Goal: Information Seeking & Learning: Compare options

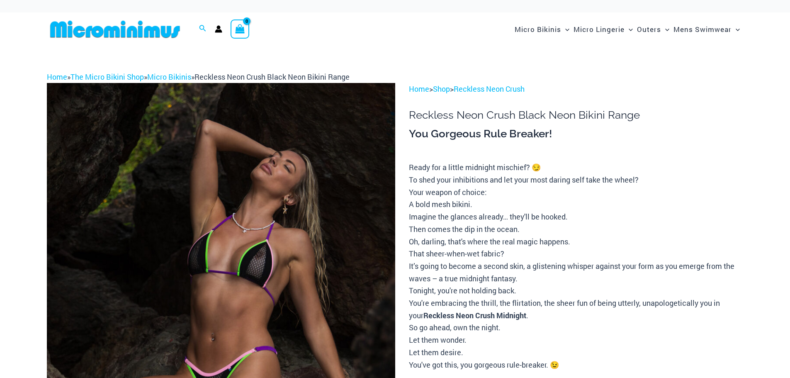
scroll to position [258, 0]
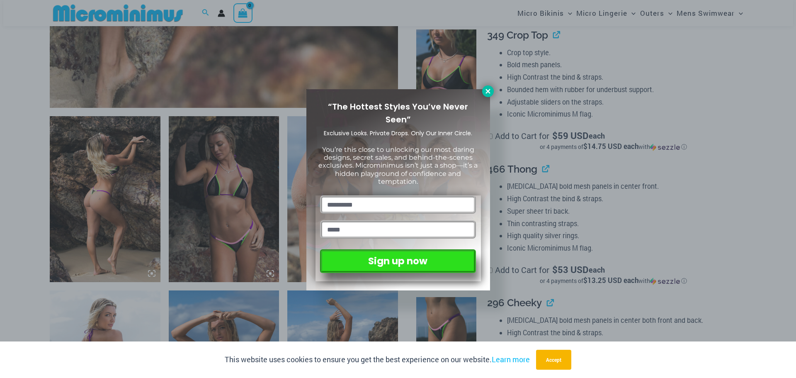
click at [490, 90] on icon at bounding box center [487, 91] width 7 height 7
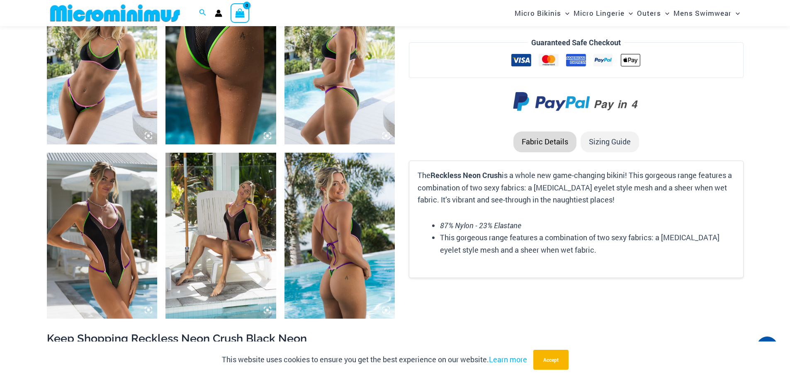
scroll to position [1154, 0]
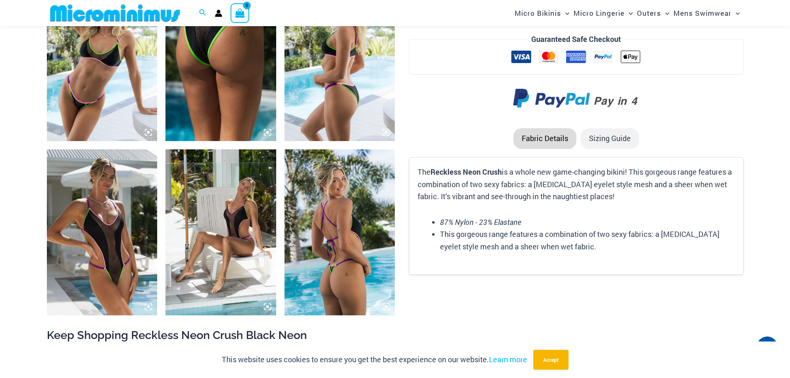
click at [225, 230] on img at bounding box center [220, 232] width 111 height 166
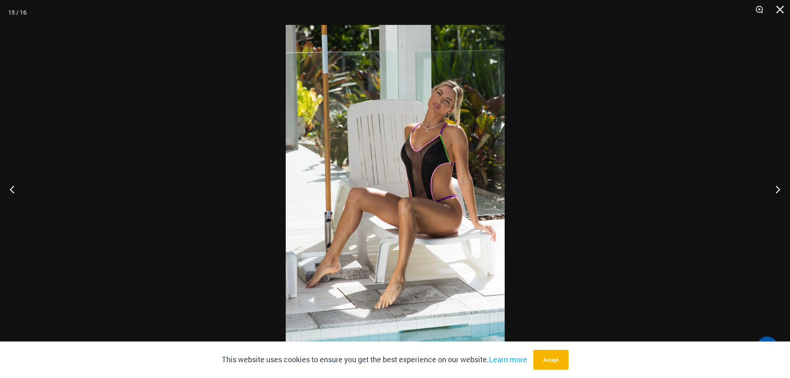
click at [327, 170] on img at bounding box center [395, 189] width 219 height 328
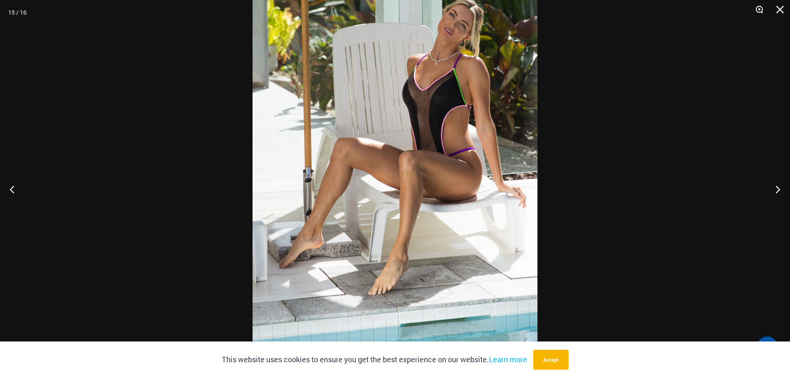
click at [758, 9] on button "Zoom" at bounding box center [756, 12] width 21 height 25
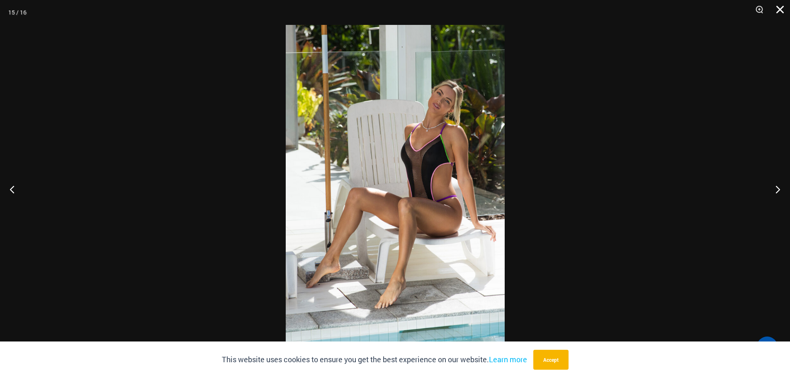
click at [783, 7] on button "Close" at bounding box center [777, 12] width 21 height 25
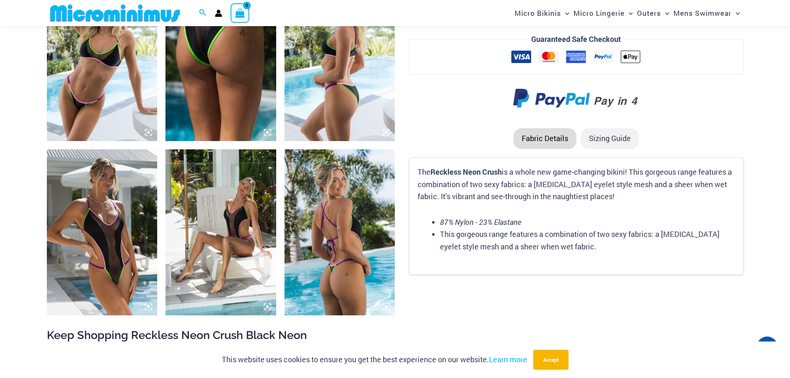
click at [113, 204] on img at bounding box center [102, 232] width 111 height 166
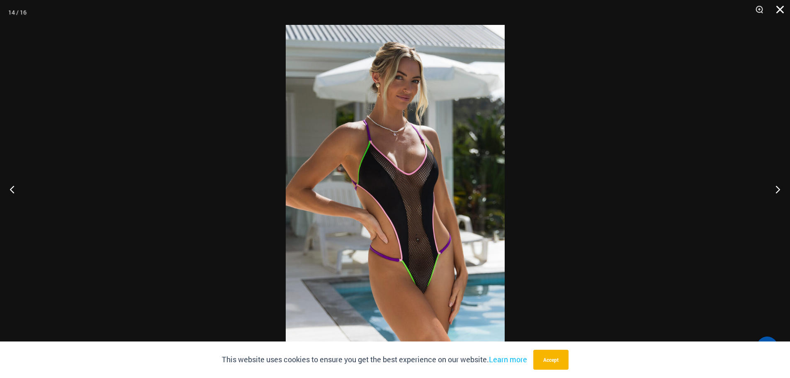
click at [774, 10] on button "Close" at bounding box center [777, 12] width 21 height 25
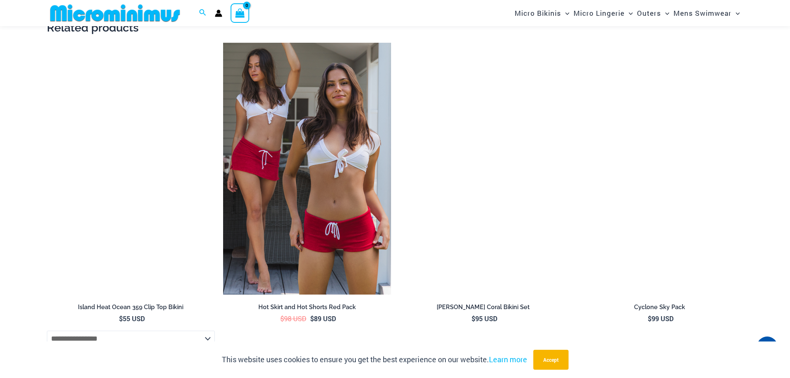
scroll to position [1817, 0]
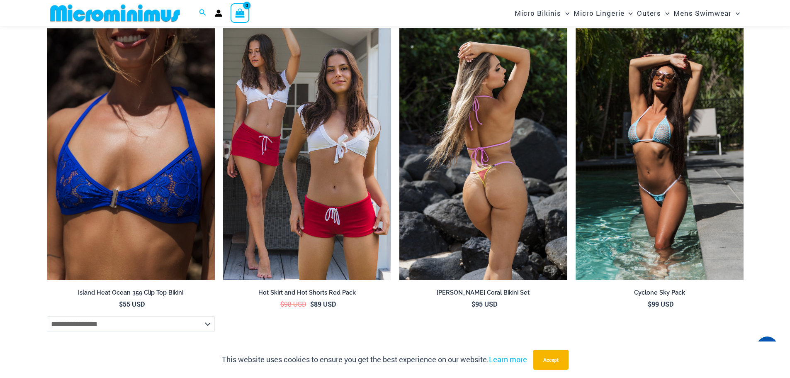
click at [431, 176] on img at bounding box center [483, 154] width 168 height 252
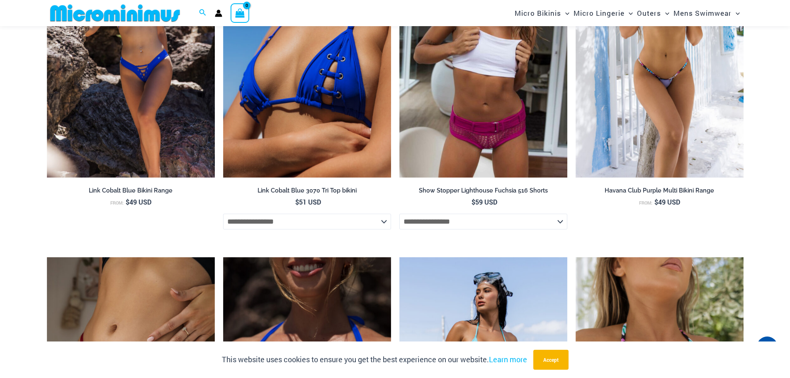
scroll to position [1029, 0]
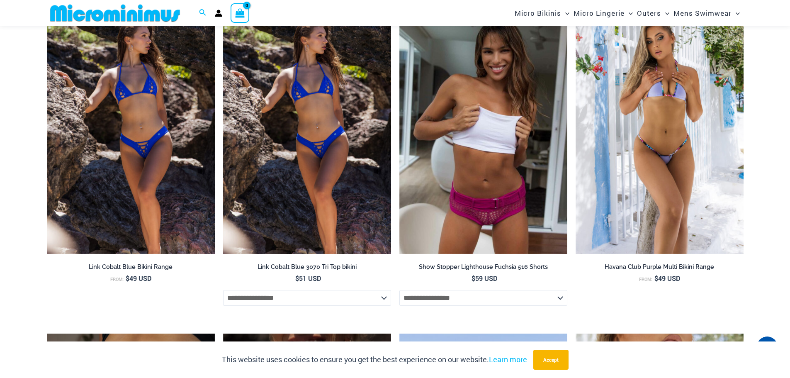
click at [274, 182] on img at bounding box center [307, 128] width 168 height 252
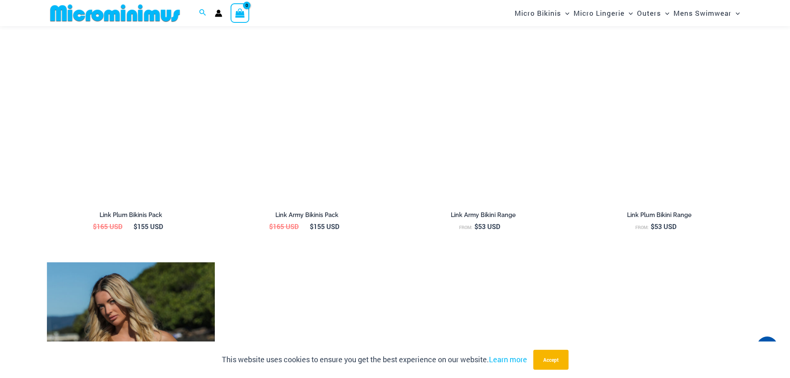
scroll to position [1032, 0]
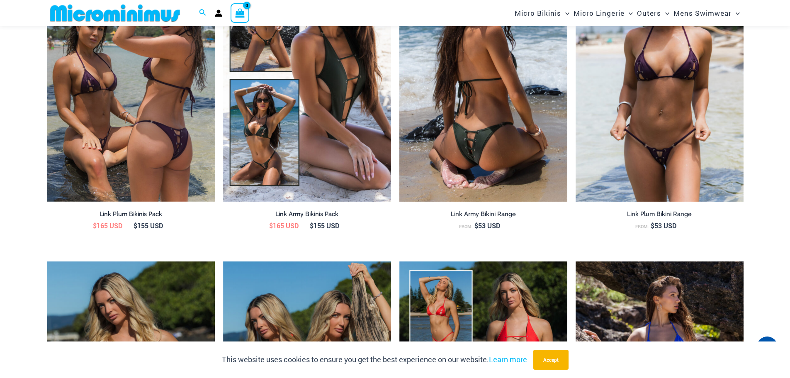
click at [417, 112] on img at bounding box center [483, 75] width 168 height 252
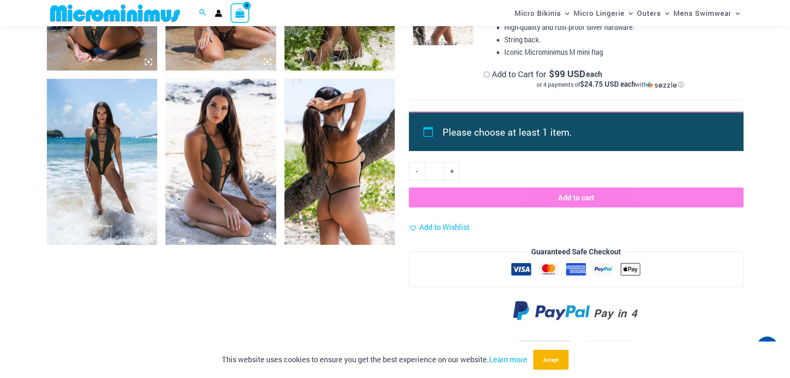
scroll to position [498, 0]
